Goal: Information Seeking & Learning: Learn about a topic

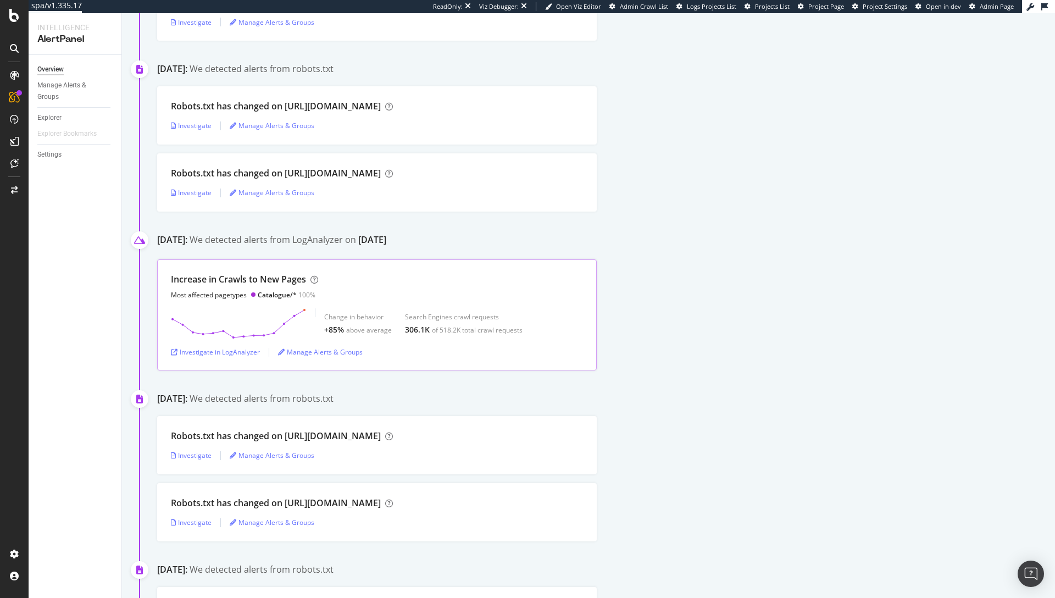
scroll to position [386, 0]
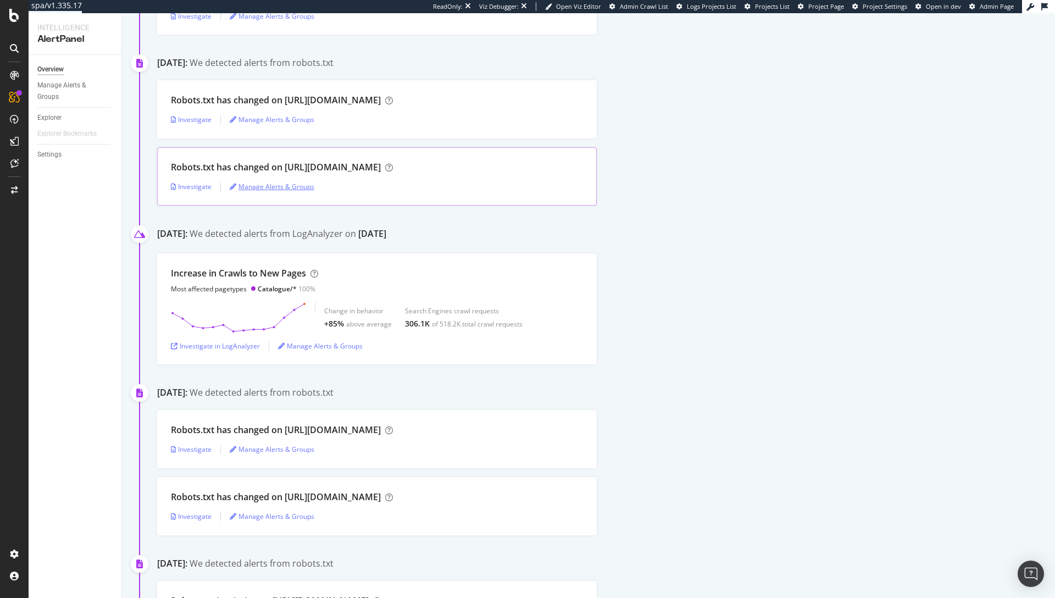
click at [282, 188] on div "Manage Alerts & Groups" at bounding box center [272, 186] width 85 height 9
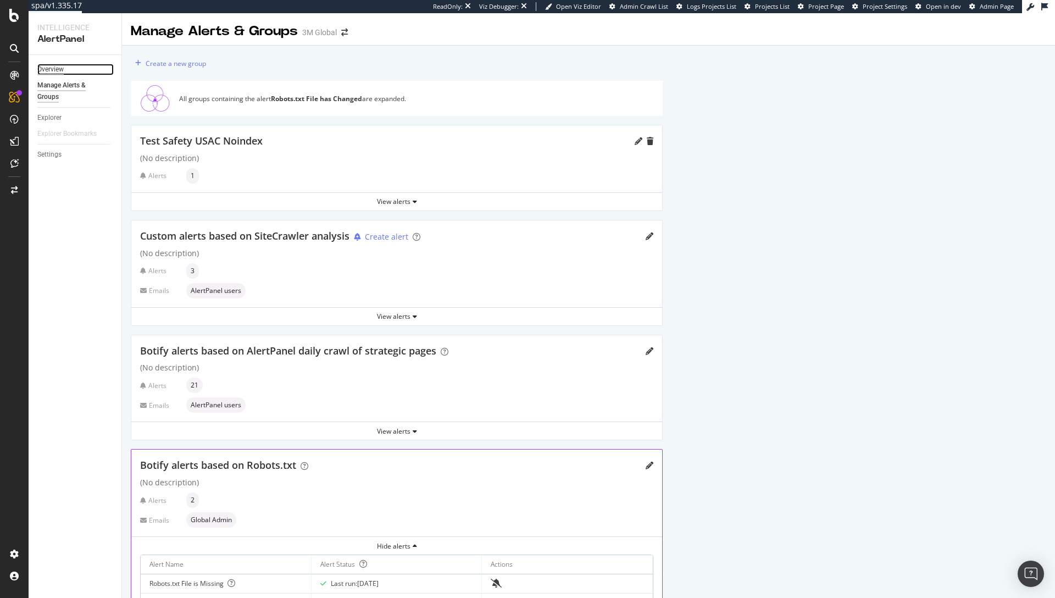
click at [55, 68] on div "Overview" at bounding box center [50, 70] width 26 height 12
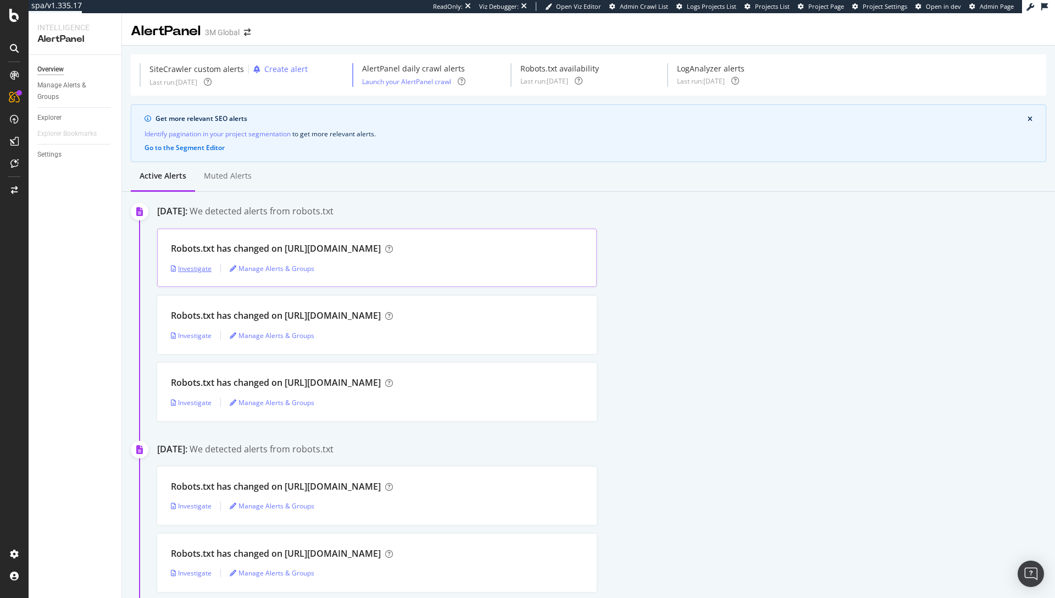
click at [181, 270] on div "Investigate" at bounding box center [191, 268] width 41 height 9
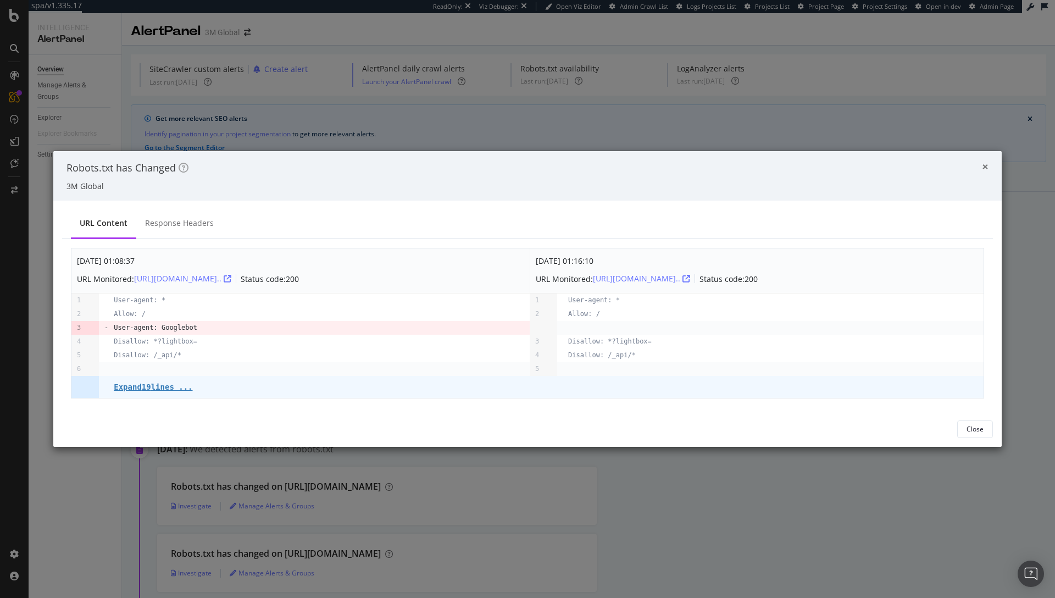
click at [985, 166] on span "×" at bounding box center [985, 166] width 7 height 15
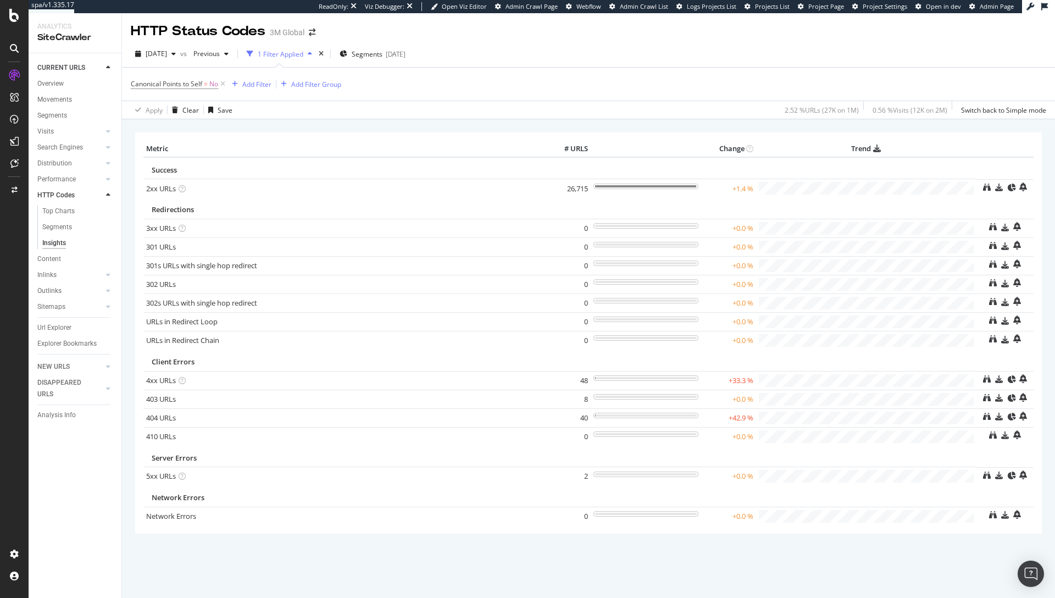
drag, startPoint x: 977, startPoint y: 360, endPoint x: 952, endPoint y: 387, distance: 37.3
click at [977, 360] on table "Metric # URLS Change Trend Success 2xx URLs × Close Chart - API Requests List A…" at bounding box center [588, 333] width 890 height 384
